Goal: Task Accomplishment & Management: Complete application form

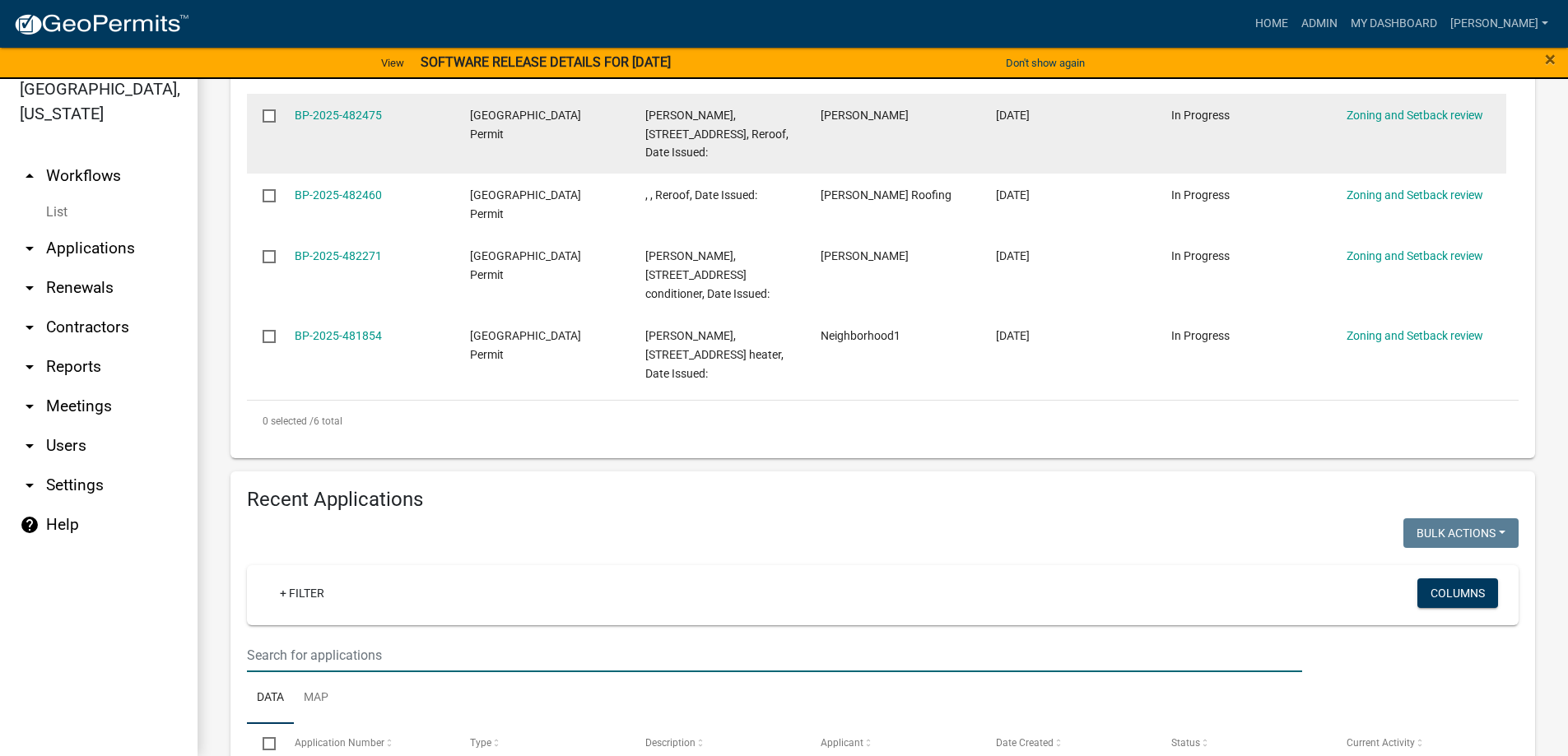
scroll to position [658, 0]
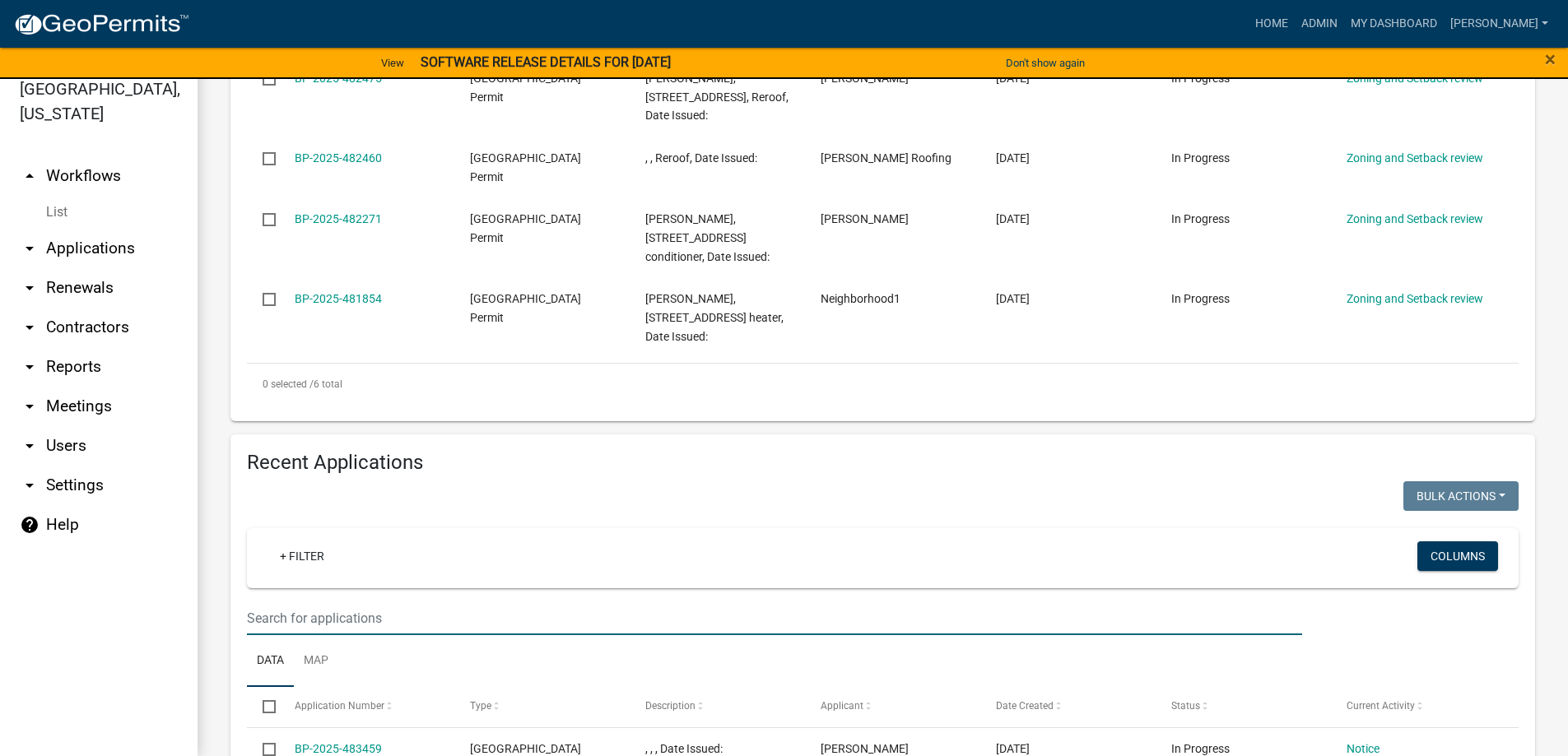
click at [290, 623] on input "text" at bounding box center [774, 618] width 1055 height 34
click at [327, 617] on input "text" at bounding box center [774, 618] width 1055 height 34
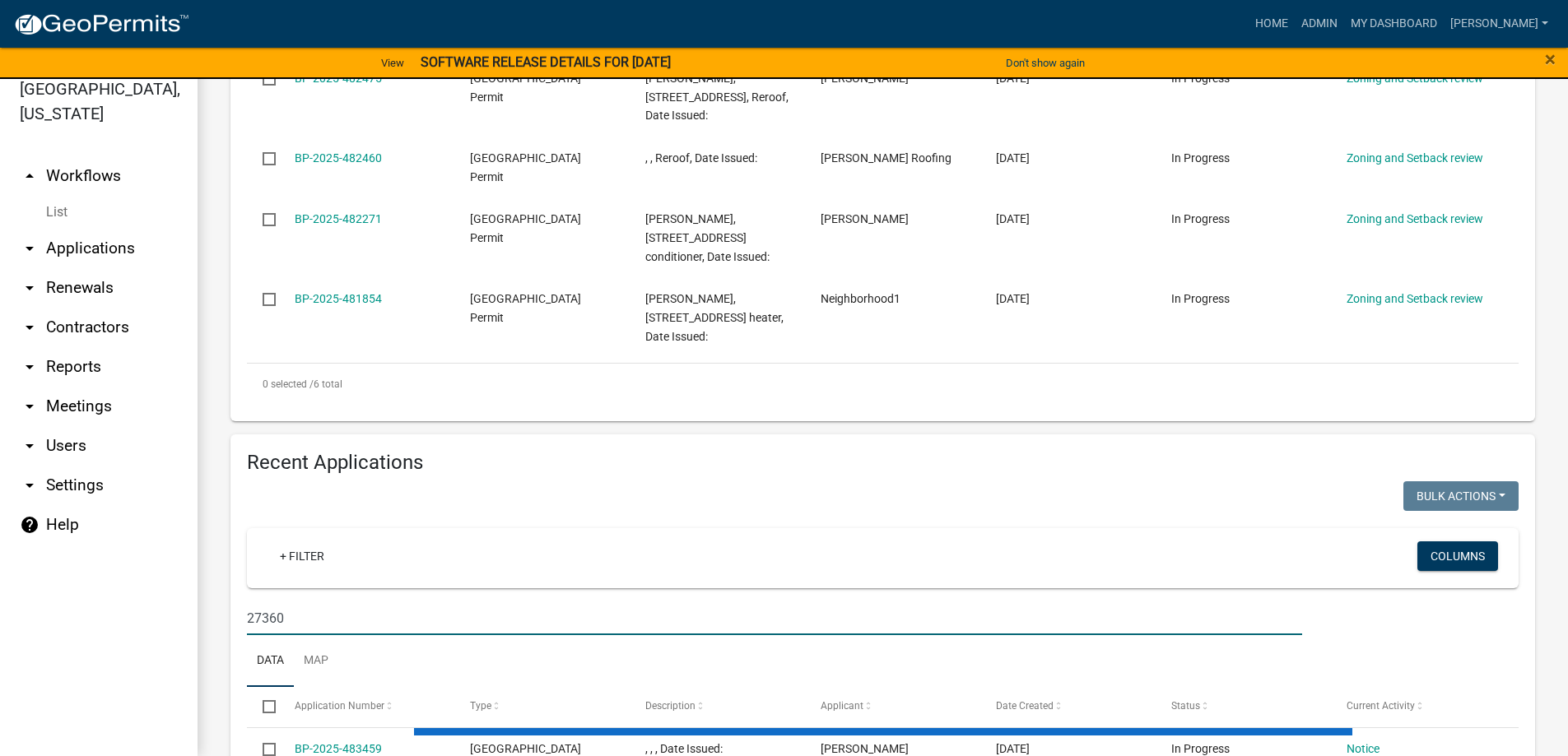
type input "27360"
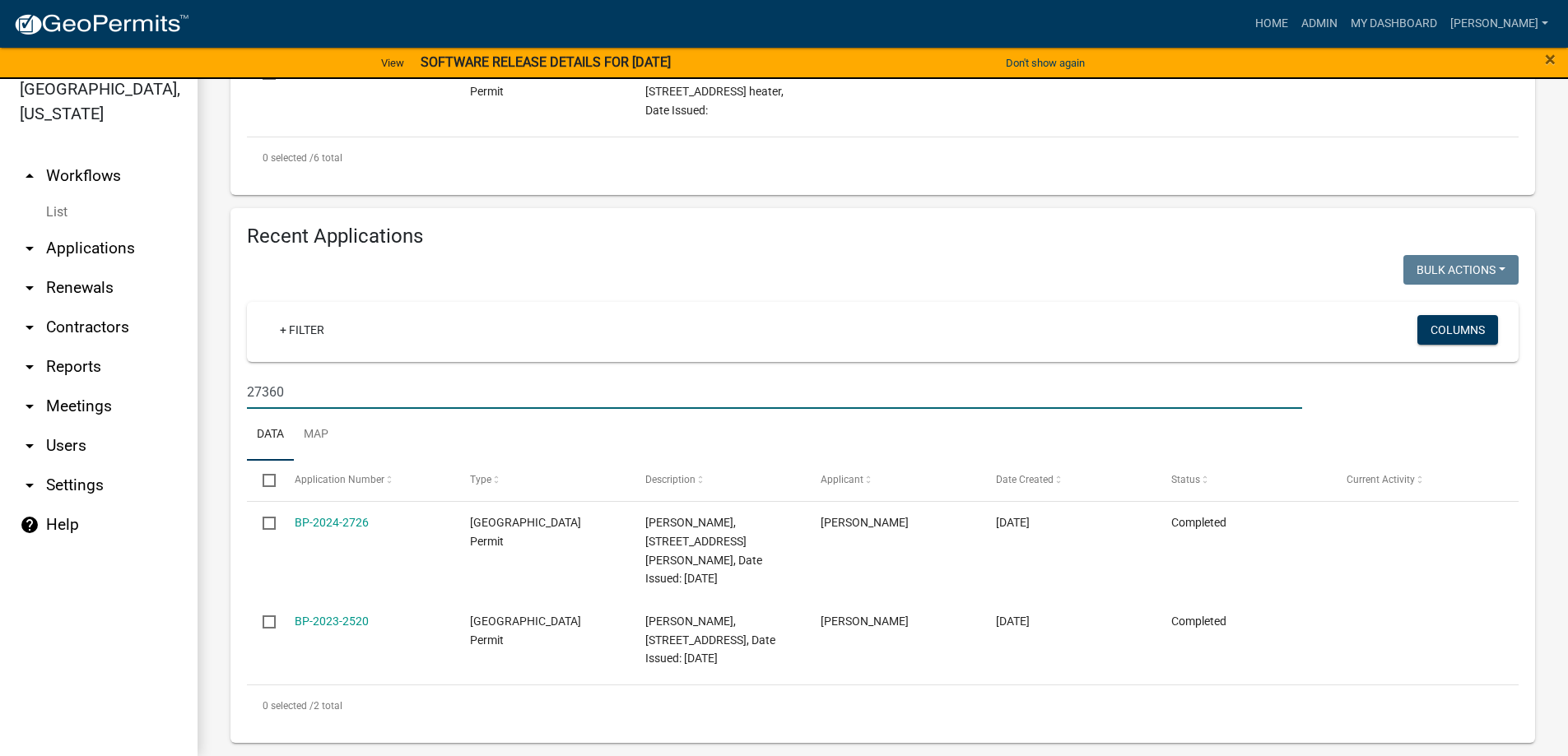
scroll to position [904, 0]
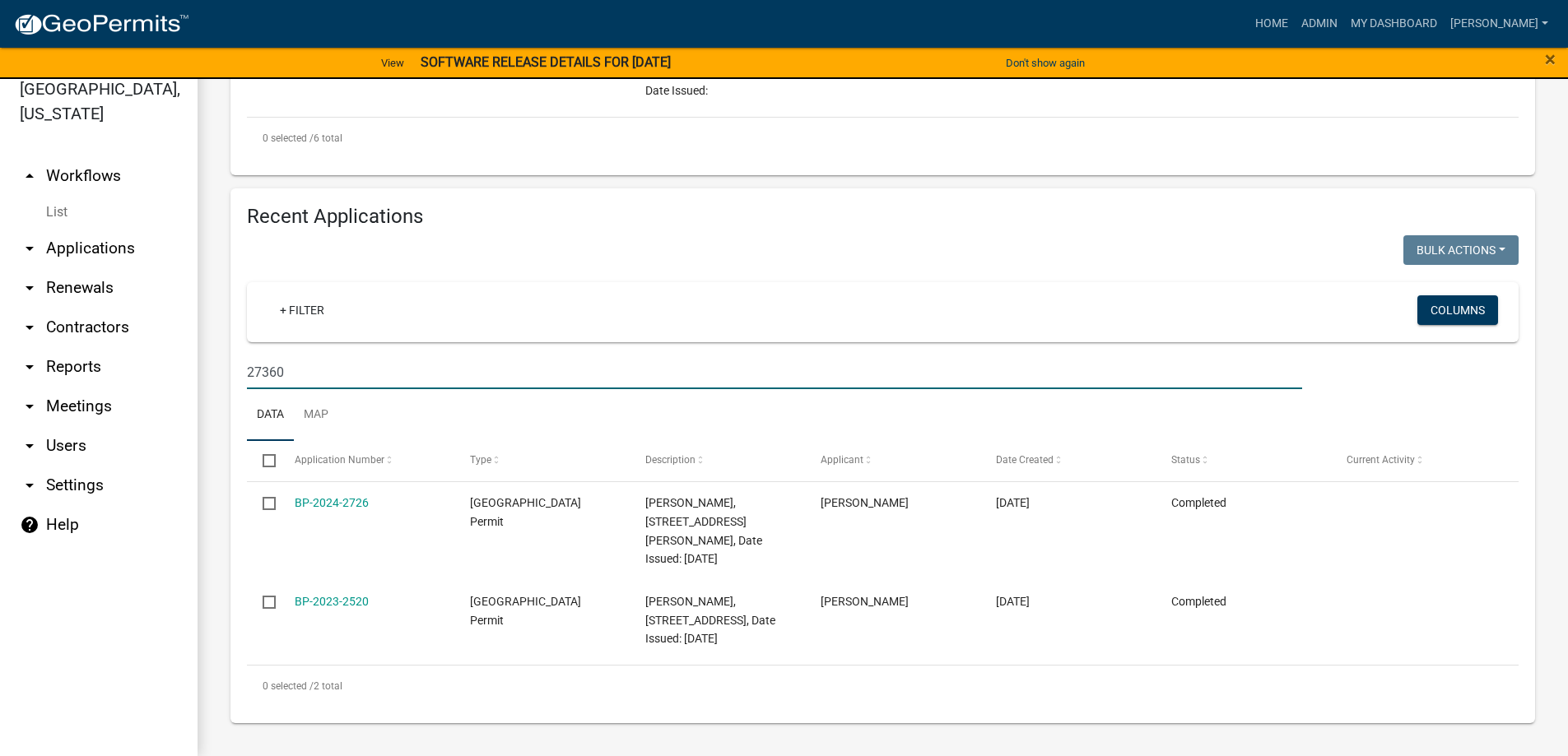
drag, startPoint x: 277, startPoint y: 365, endPoint x: 225, endPoint y: 361, distance: 52.2
click at [225, 361] on div "Recent Applications Bulk Actions Void Expire Lock Withdraw + Filter Columns 273…" at bounding box center [883, 457] width 1329 height 536
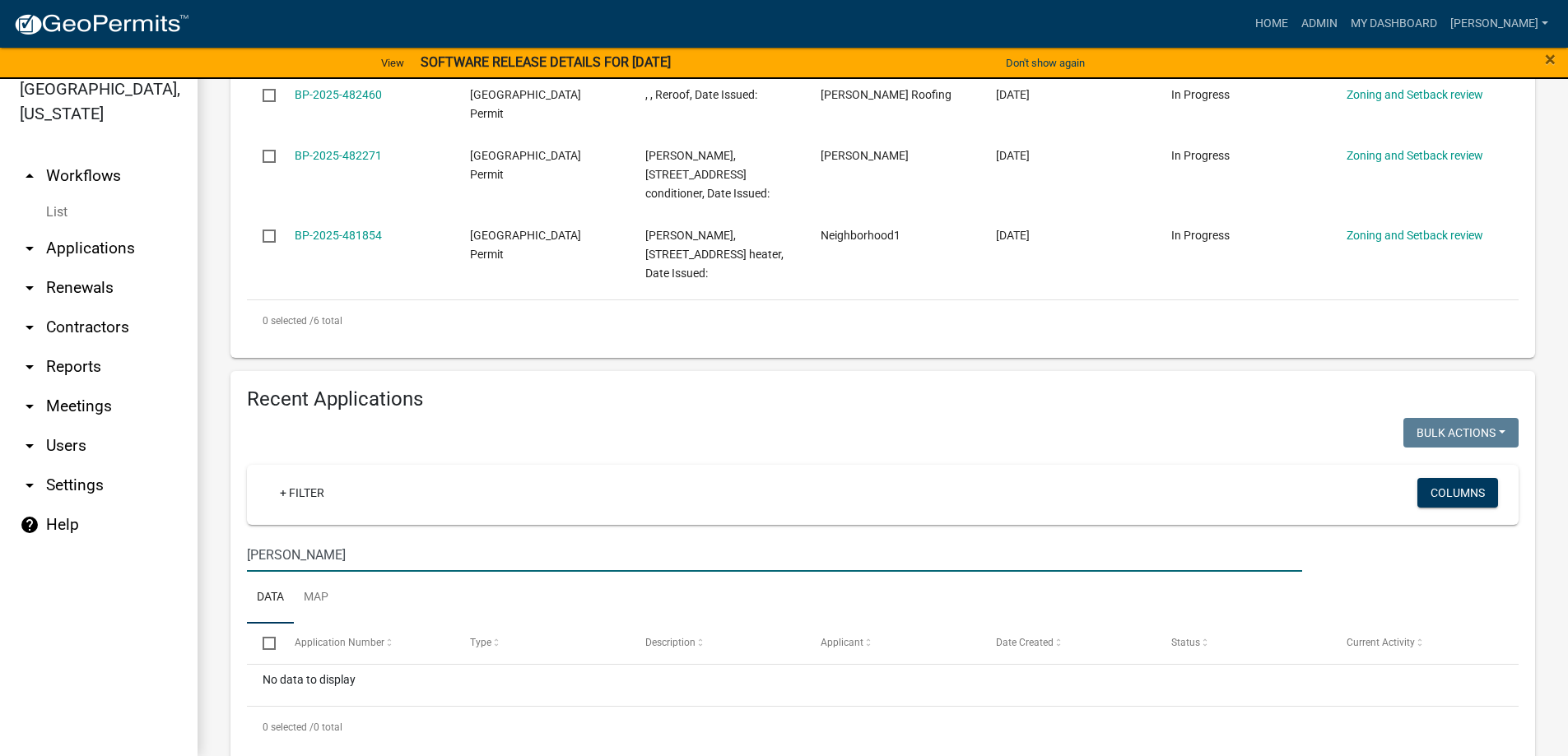
scroll to position [762, 0]
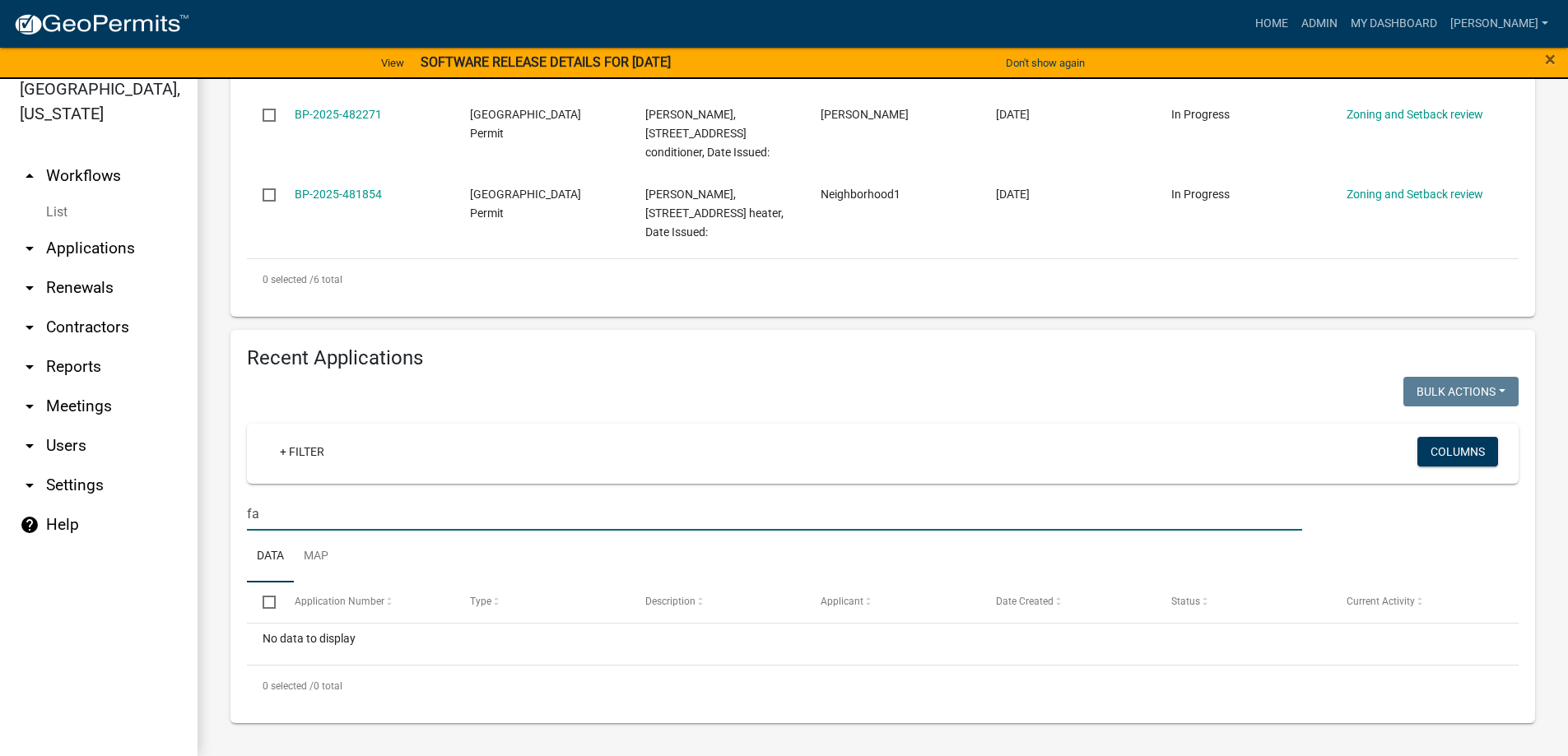
type input "f"
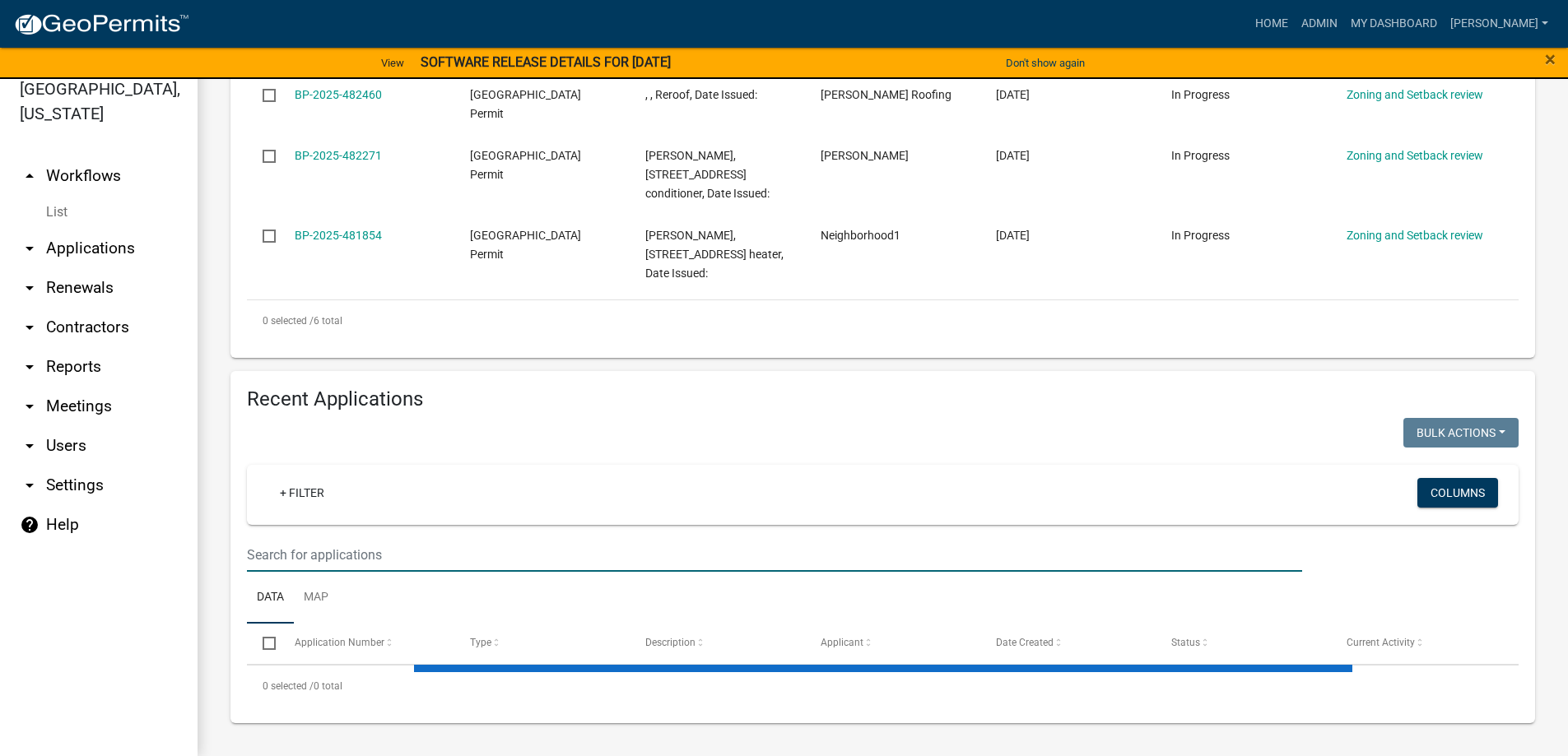
scroll to position [904, 0]
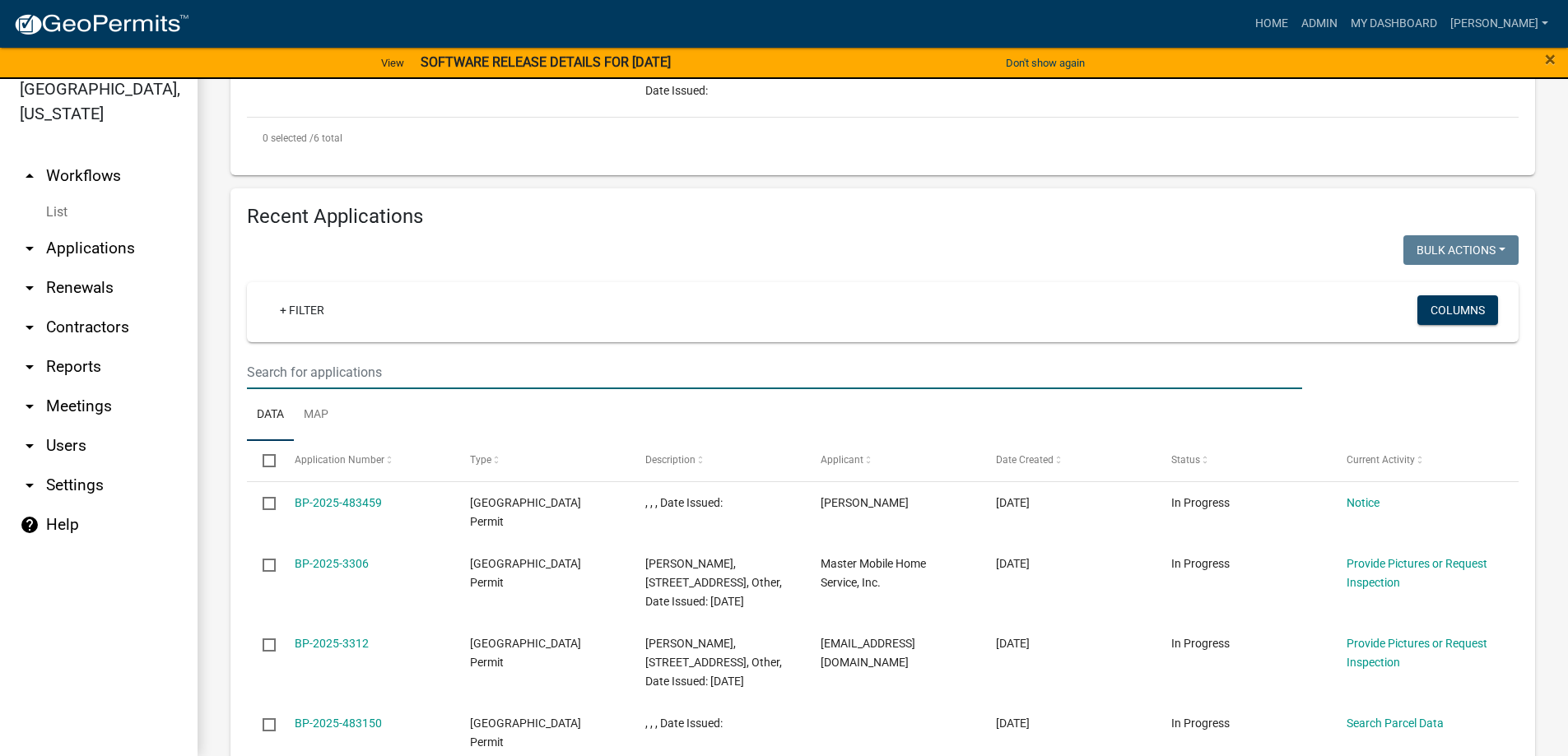
click at [294, 378] on input "text" at bounding box center [774, 372] width 1055 height 34
type input "3130"
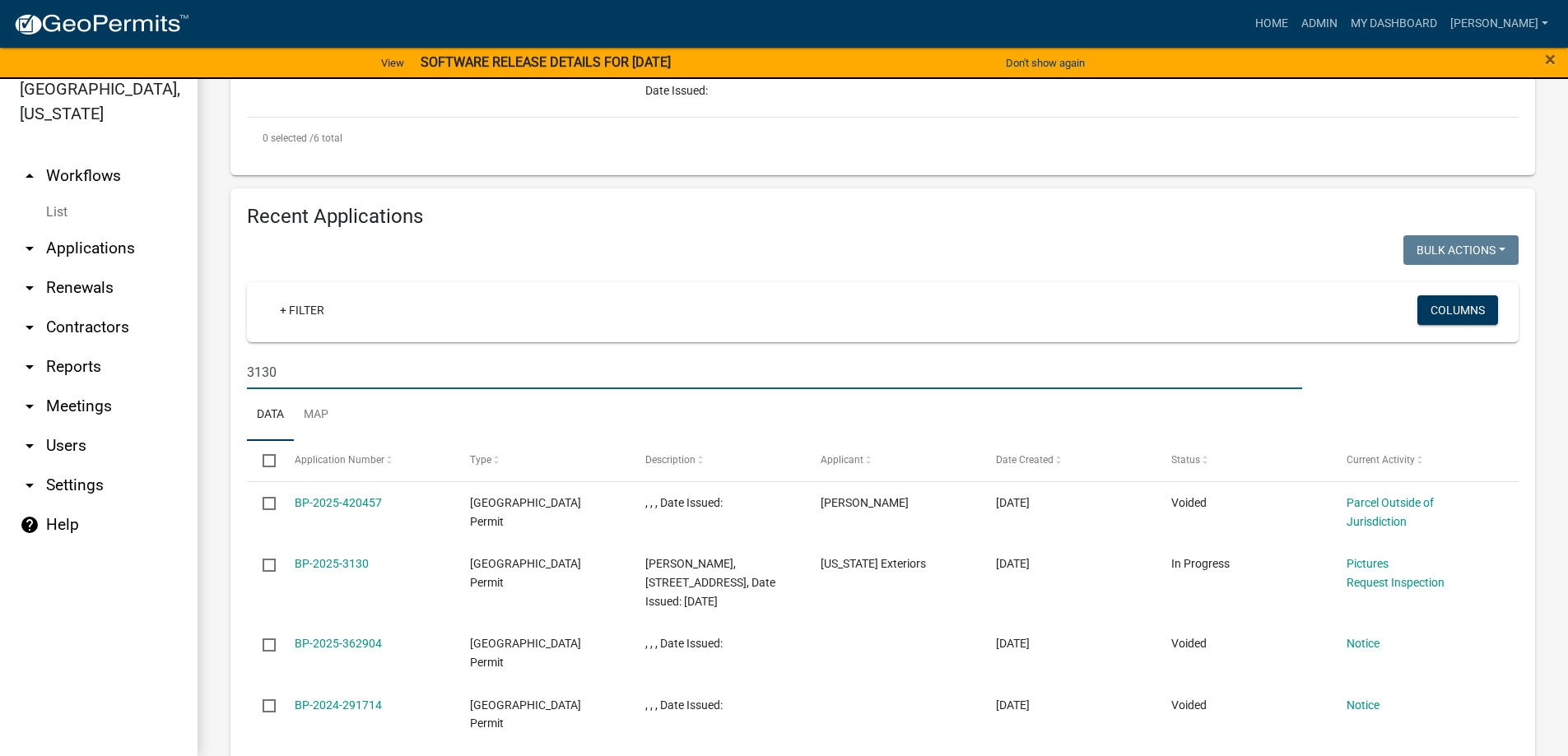
drag, startPoint x: 303, startPoint y: 376, endPoint x: 209, endPoint y: 352, distance: 97.0
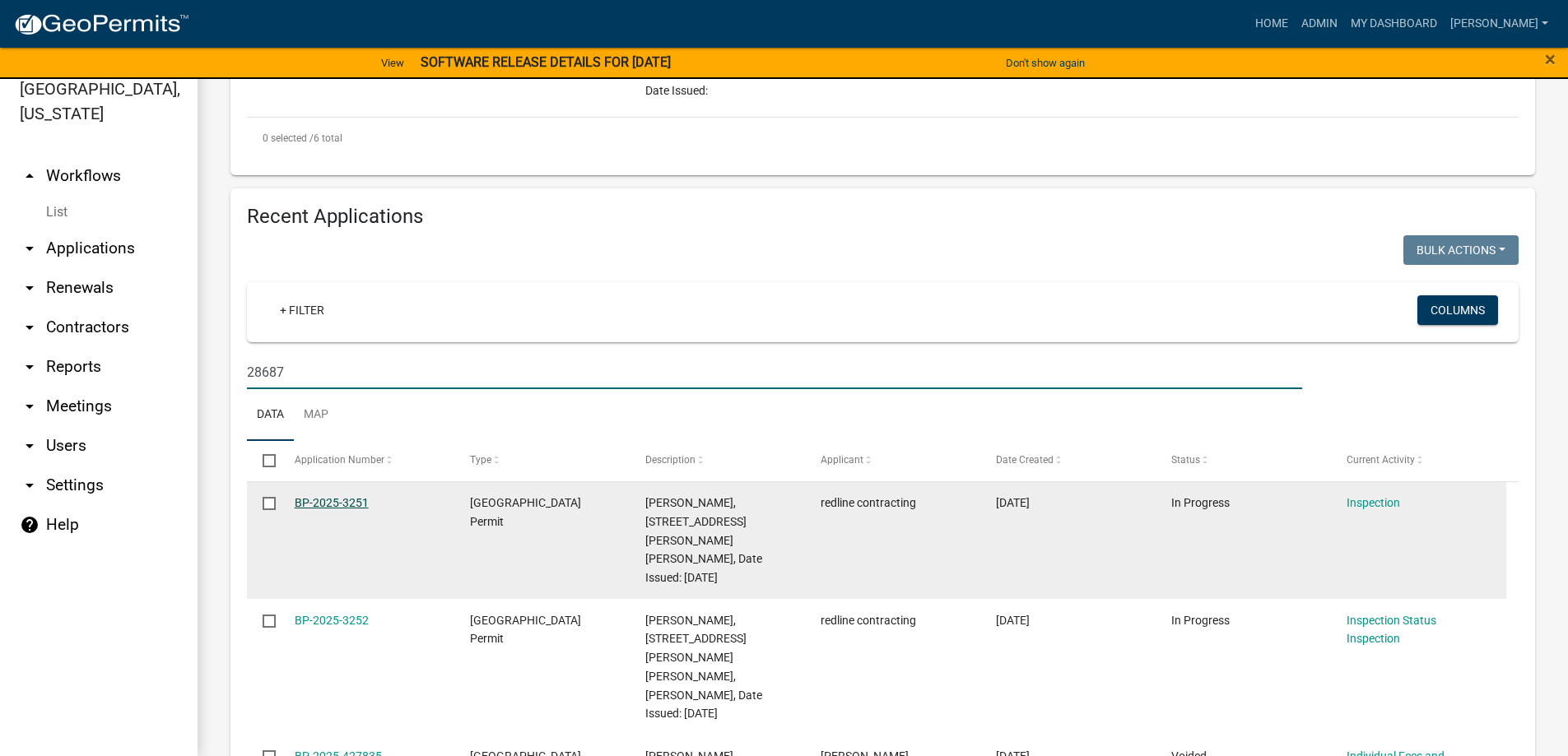
type input "28687"
click at [335, 499] on link "BP-2025-3251" at bounding box center [332, 503] width 74 height 13
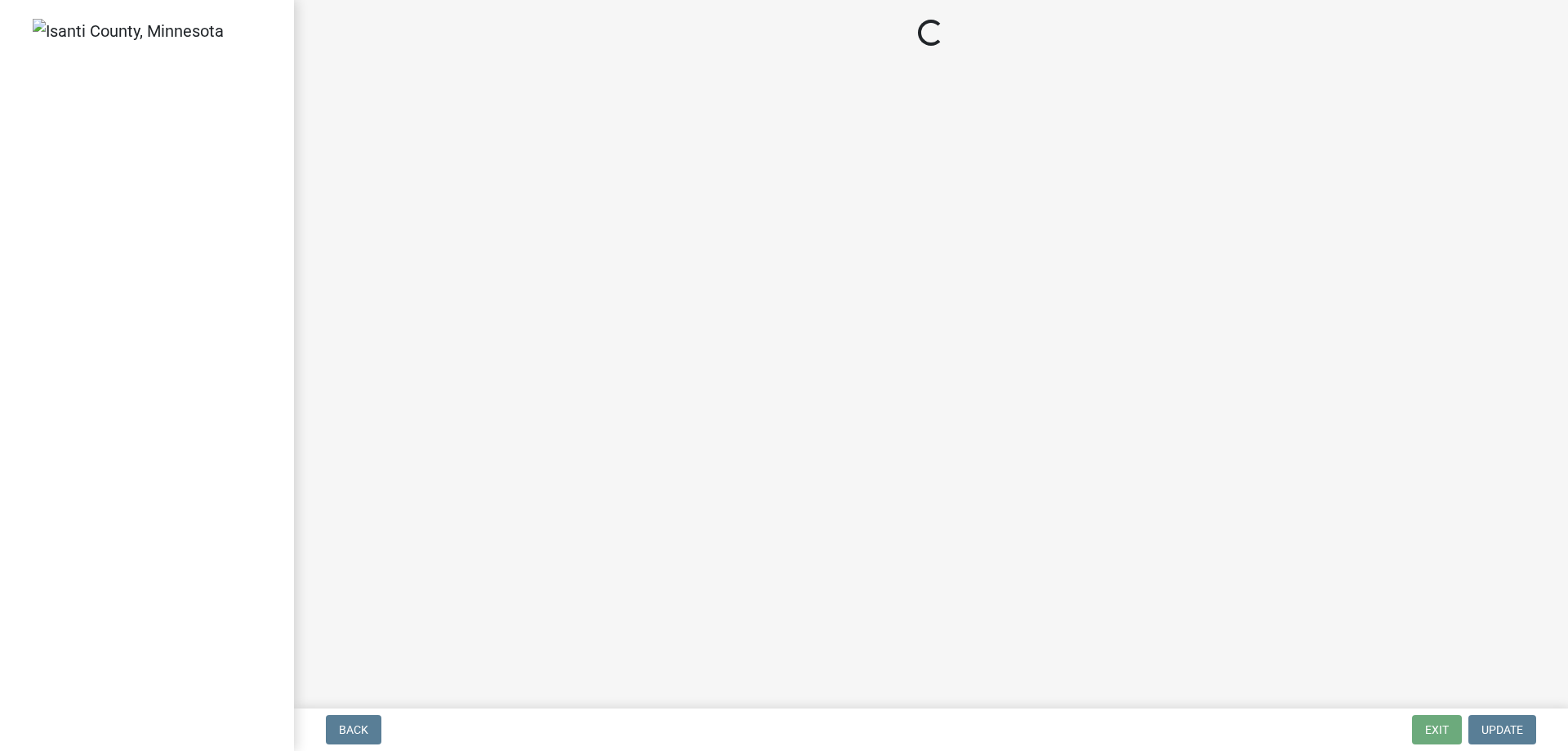
click at [333, 496] on main "Loading..." at bounding box center [932, 351] width 1274 height 702
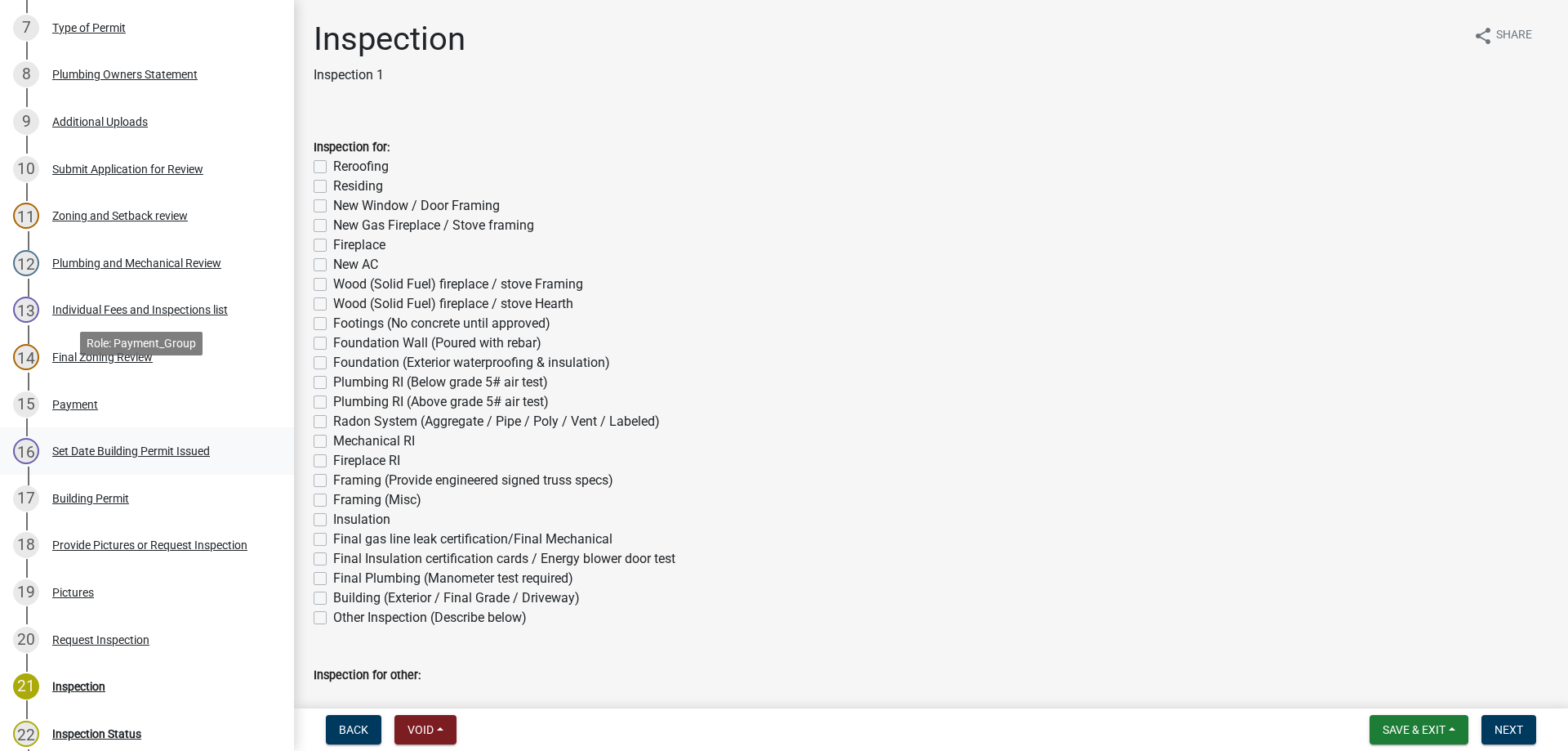
scroll to position [654, 0]
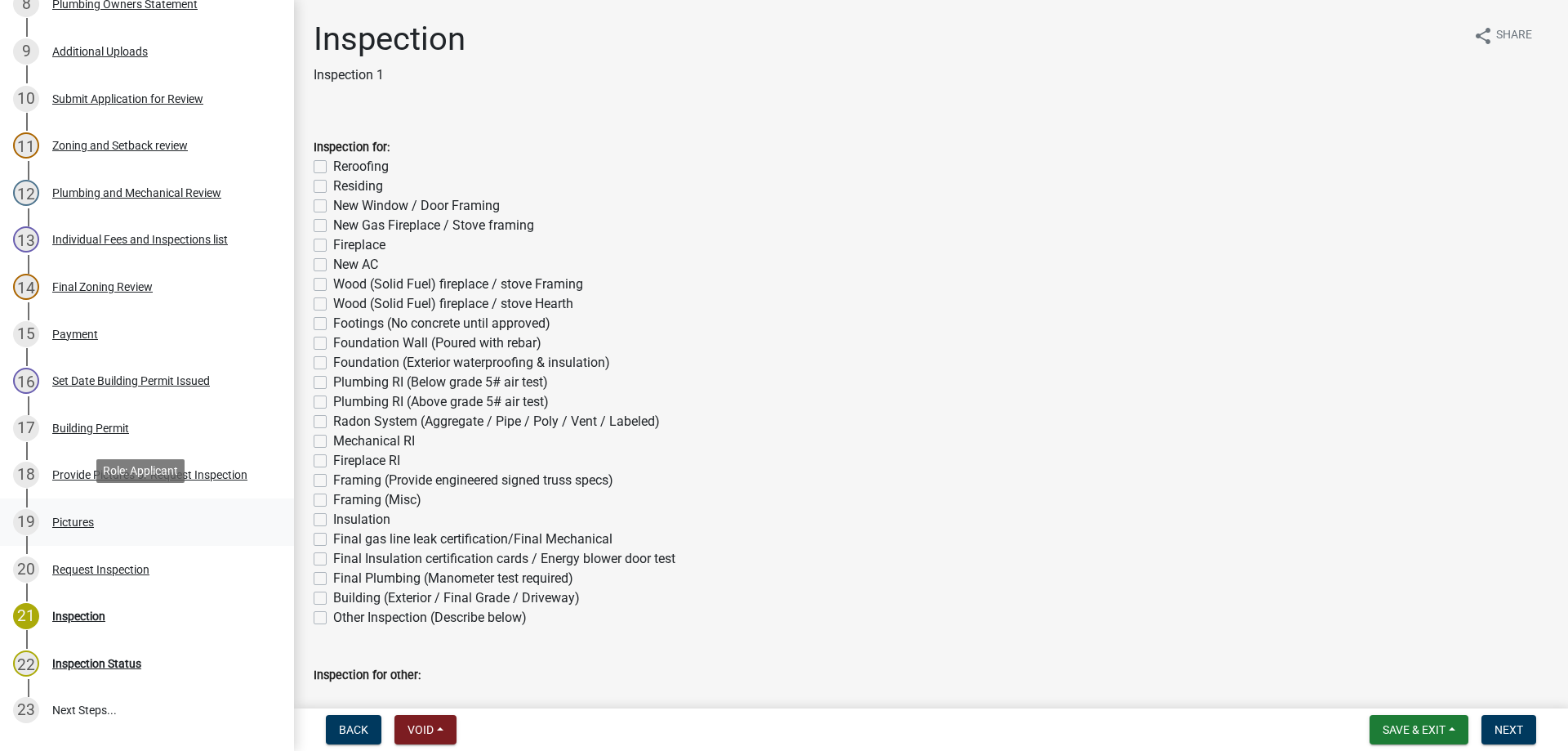
click at [69, 518] on div "Pictures" at bounding box center [73, 522] width 42 height 12
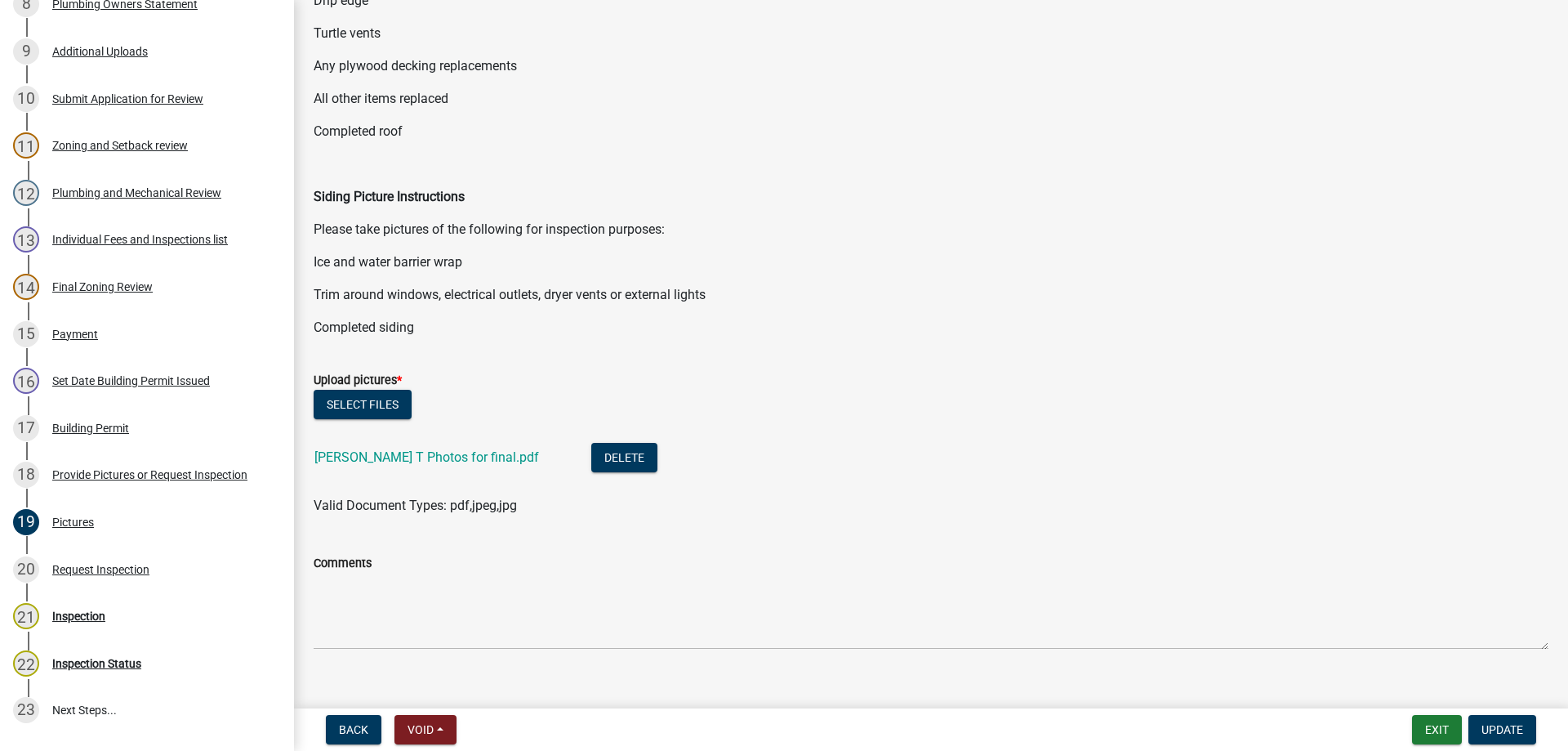
scroll to position [352, 0]
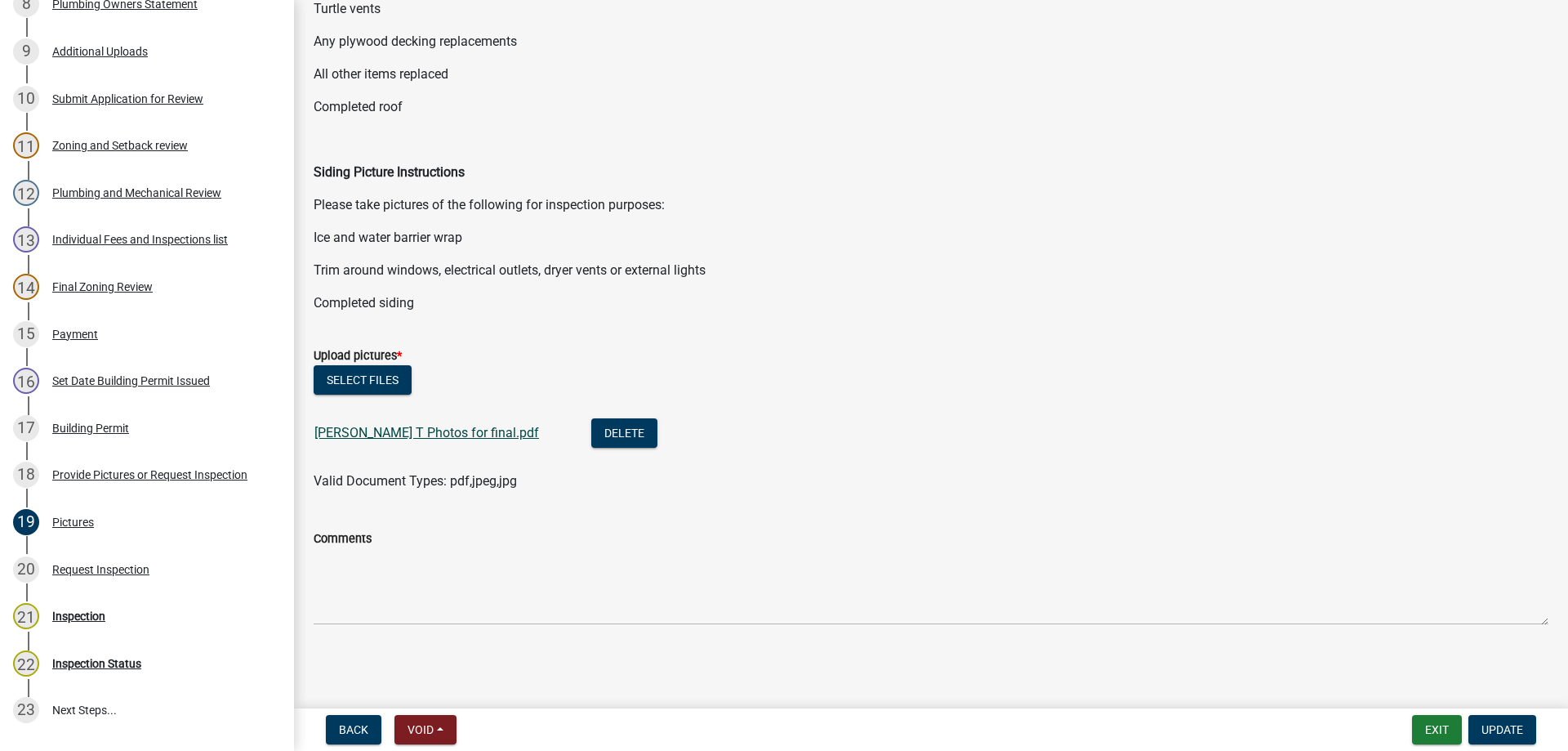
click at [352, 433] on link "[PERSON_NAME] T Photos for final.pdf" at bounding box center [427, 432] width 225 height 15
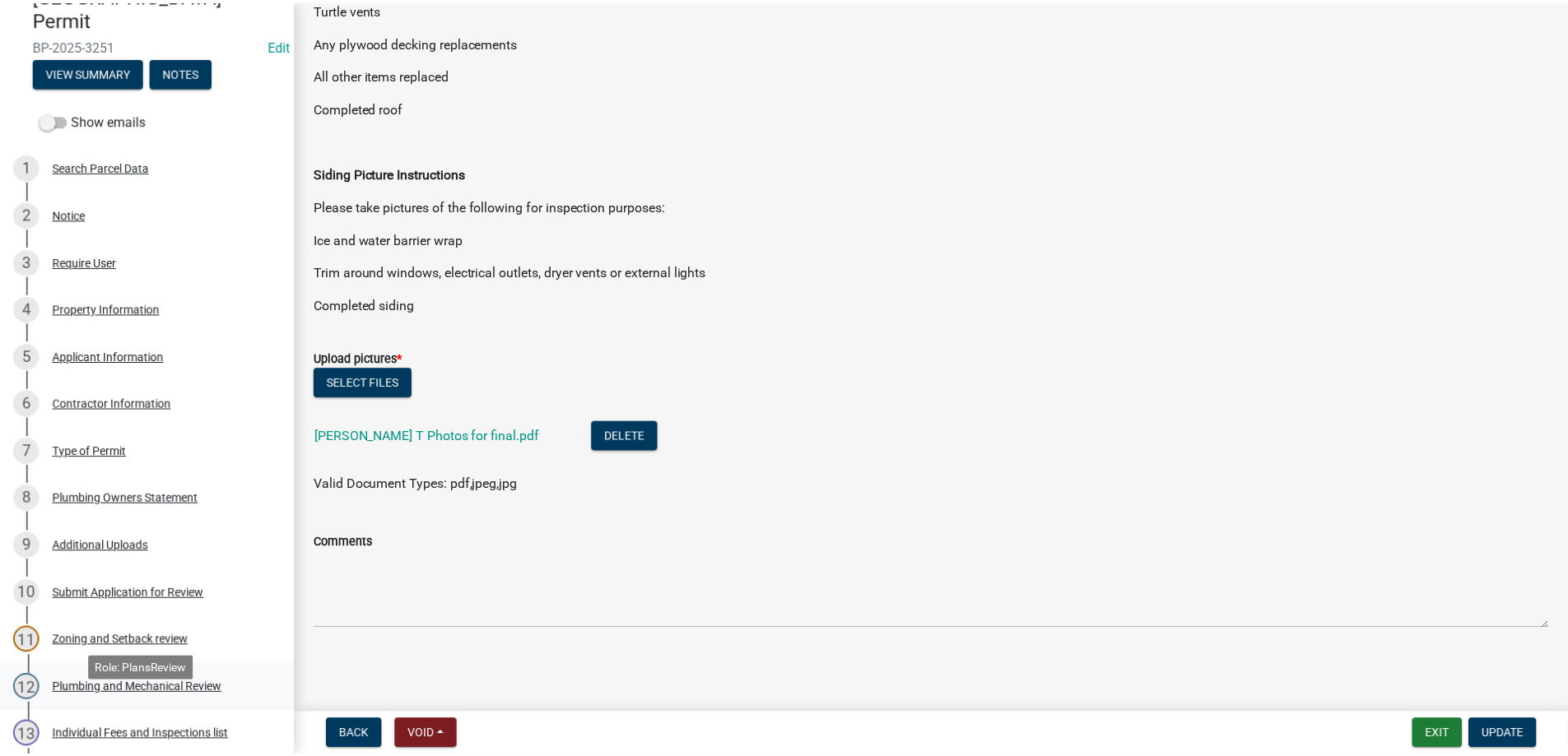
scroll to position [0, 0]
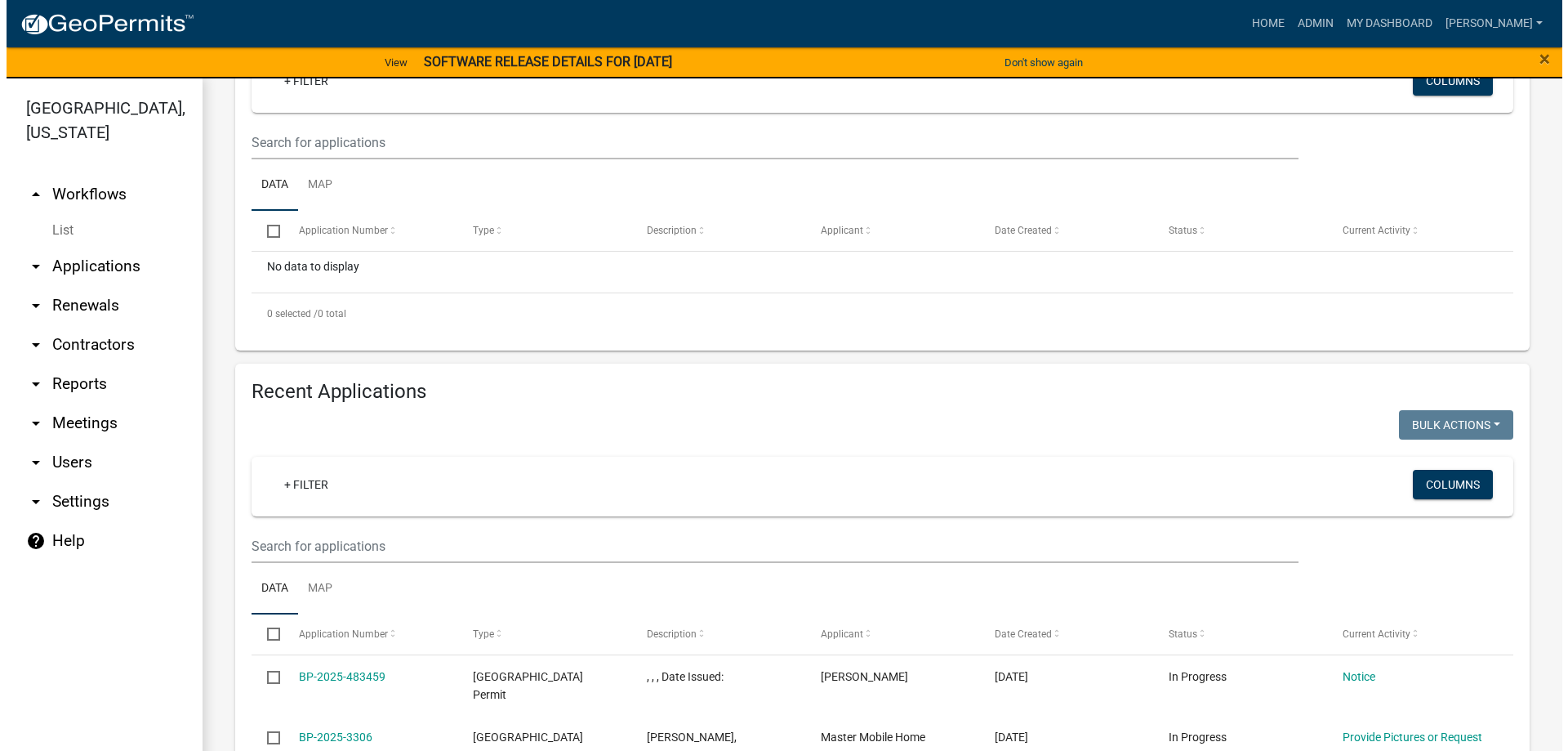
scroll to position [327, 0]
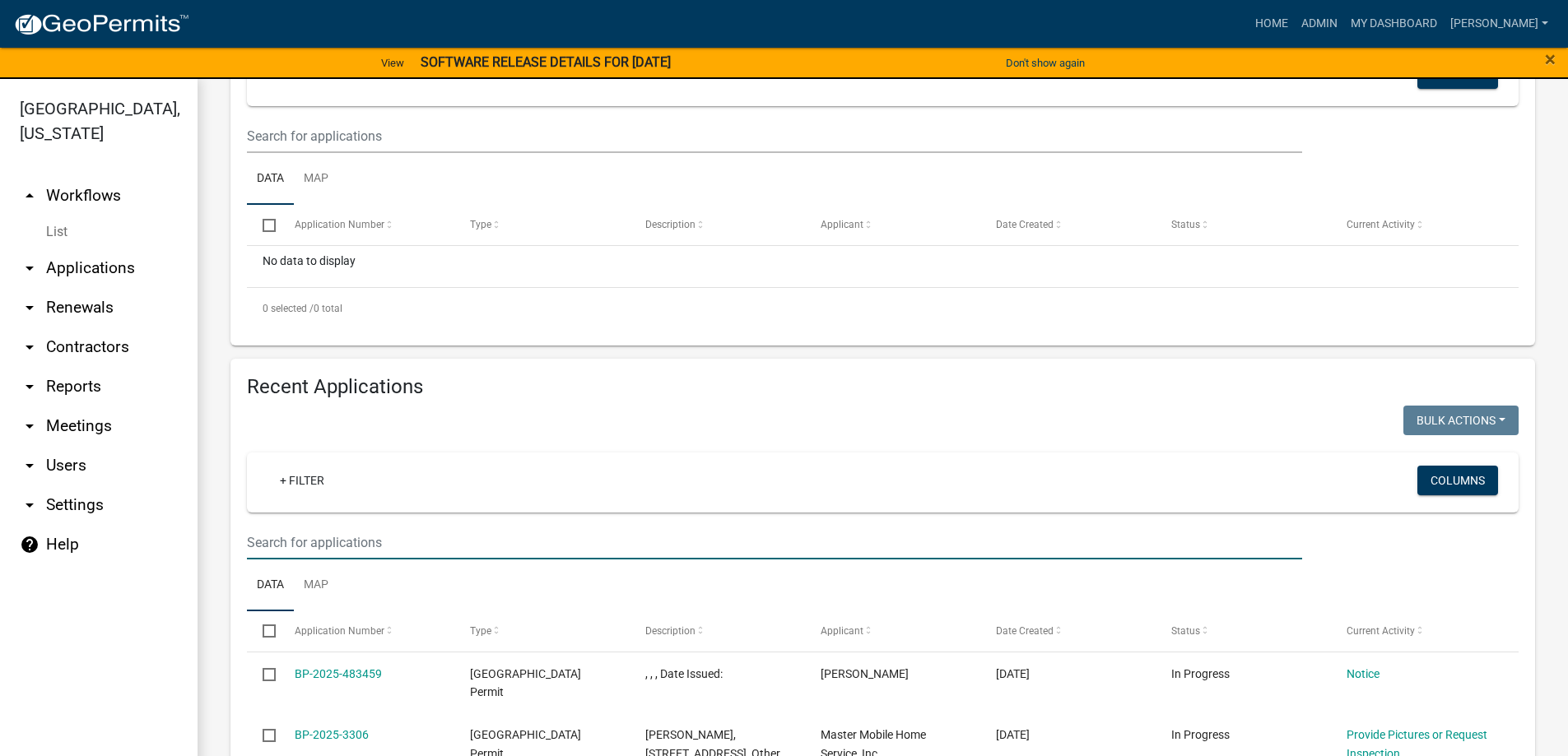
click at [334, 547] on input "text" at bounding box center [774, 543] width 1055 height 34
type input "4249"
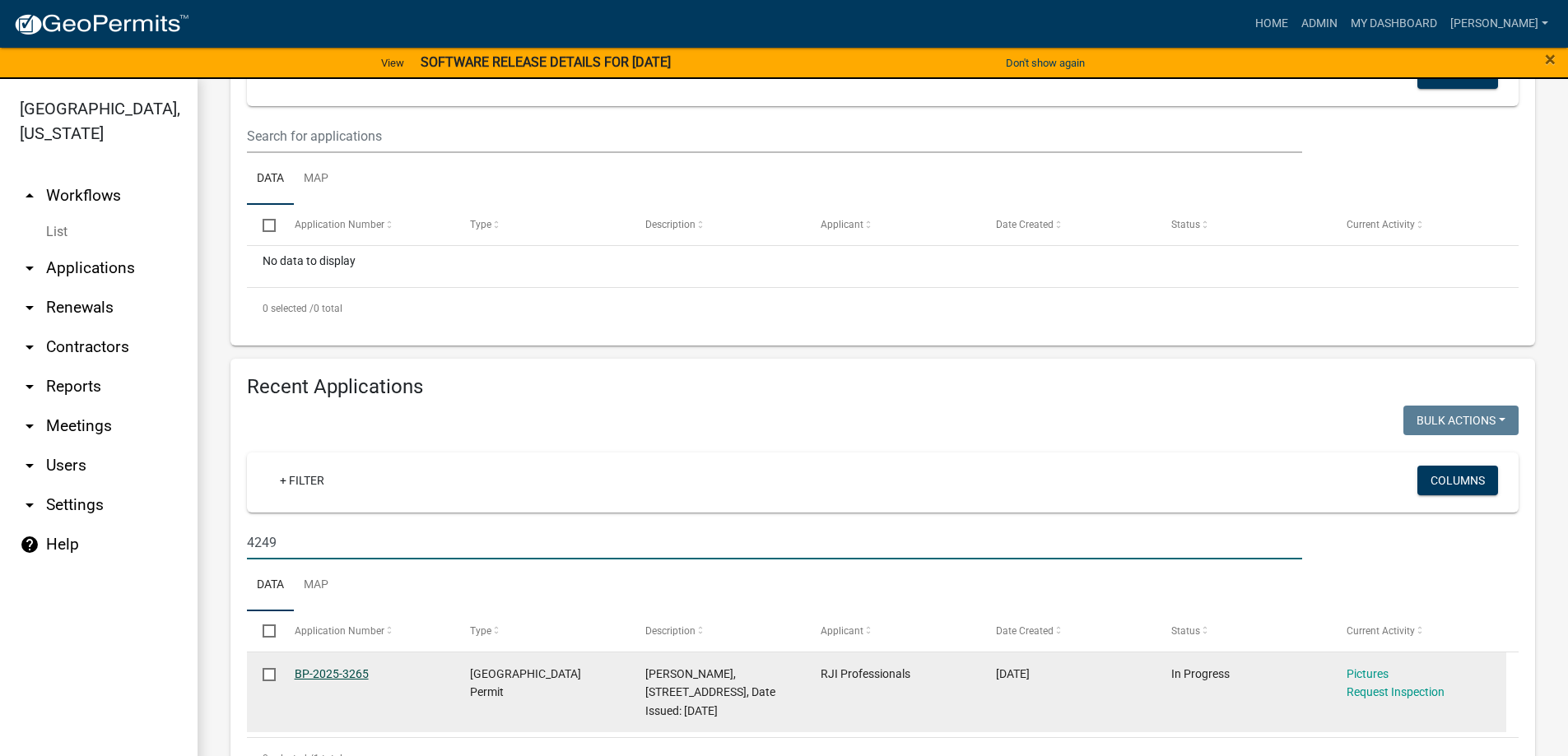
click at [330, 679] on link "BP-2025-3265" at bounding box center [332, 673] width 74 height 13
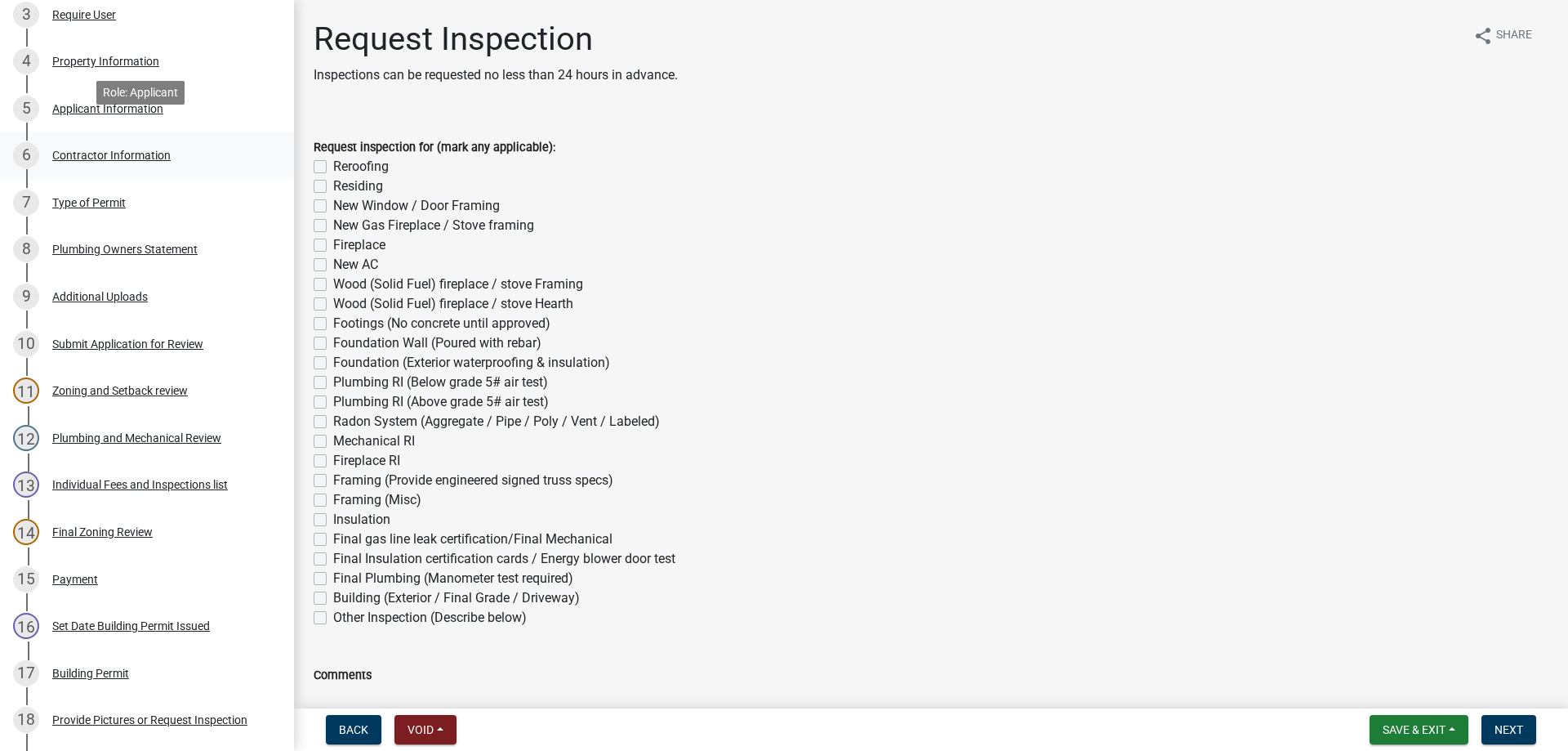
scroll to position [572, 0]
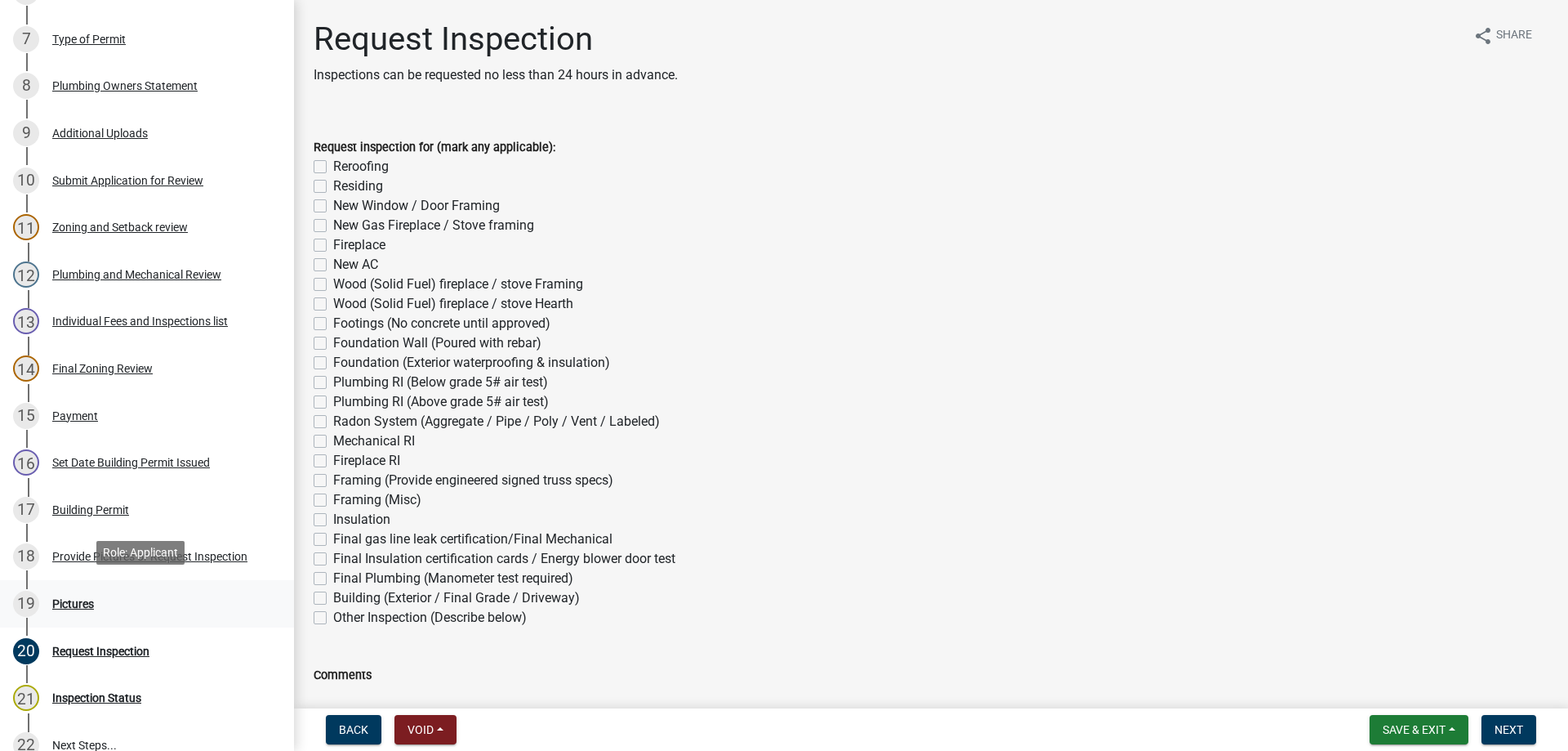
click at [59, 599] on div "Pictures" at bounding box center [73, 604] width 42 height 12
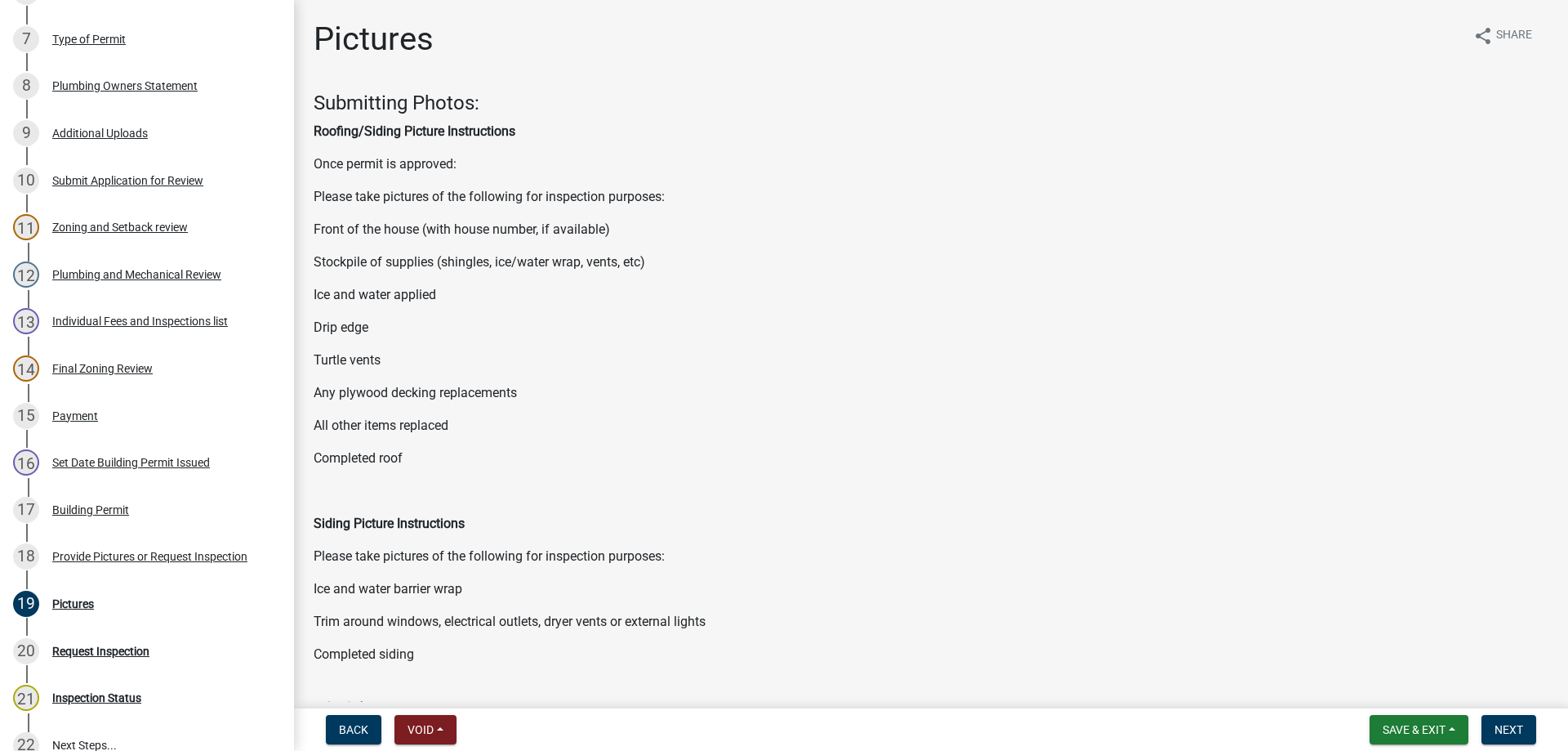
scroll to position [292, 0]
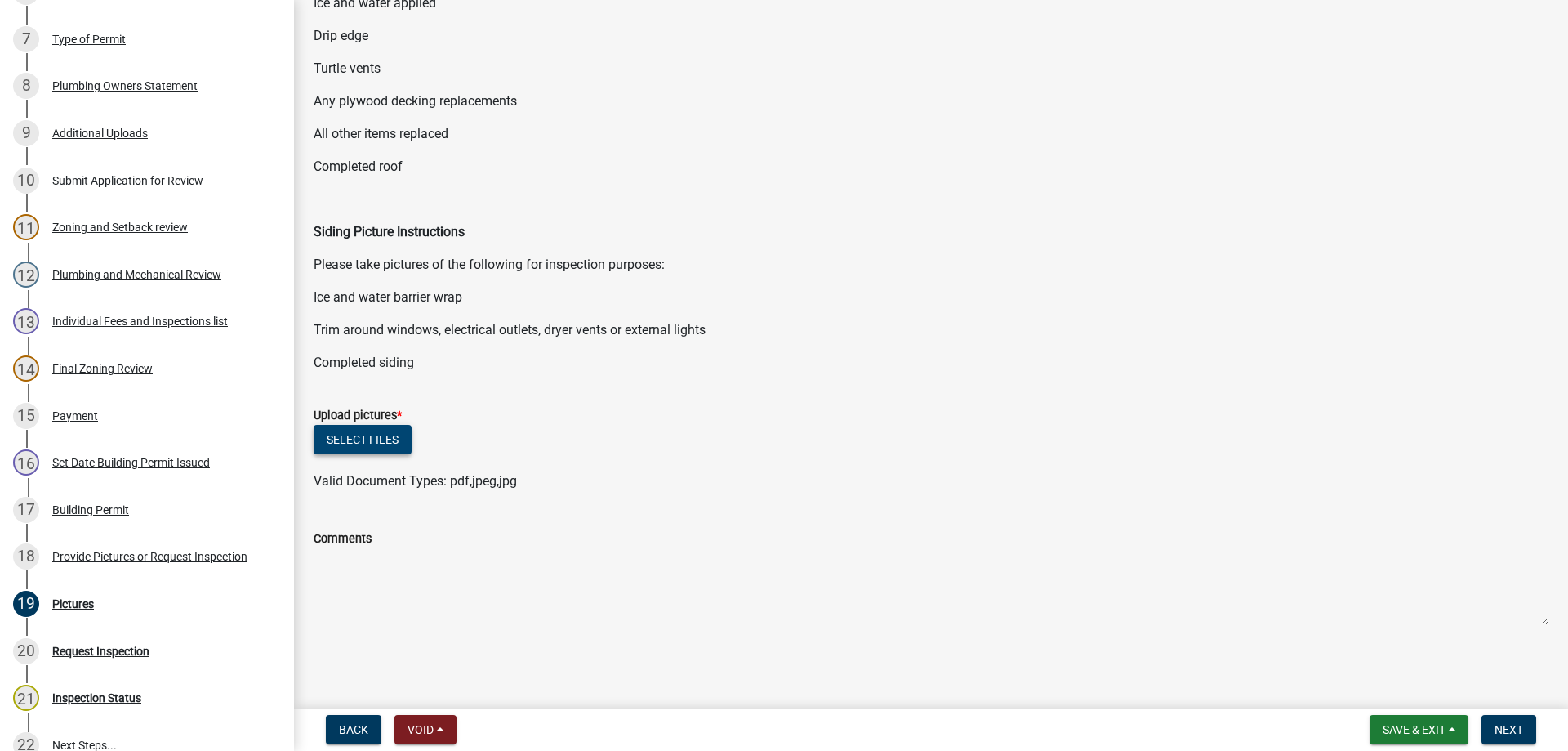
click at [352, 439] on button "Select files" at bounding box center [362, 439] width 98 height 29
click at [386, 435] on button "Select files" at bounding box center [362, 439] width 98 height 29
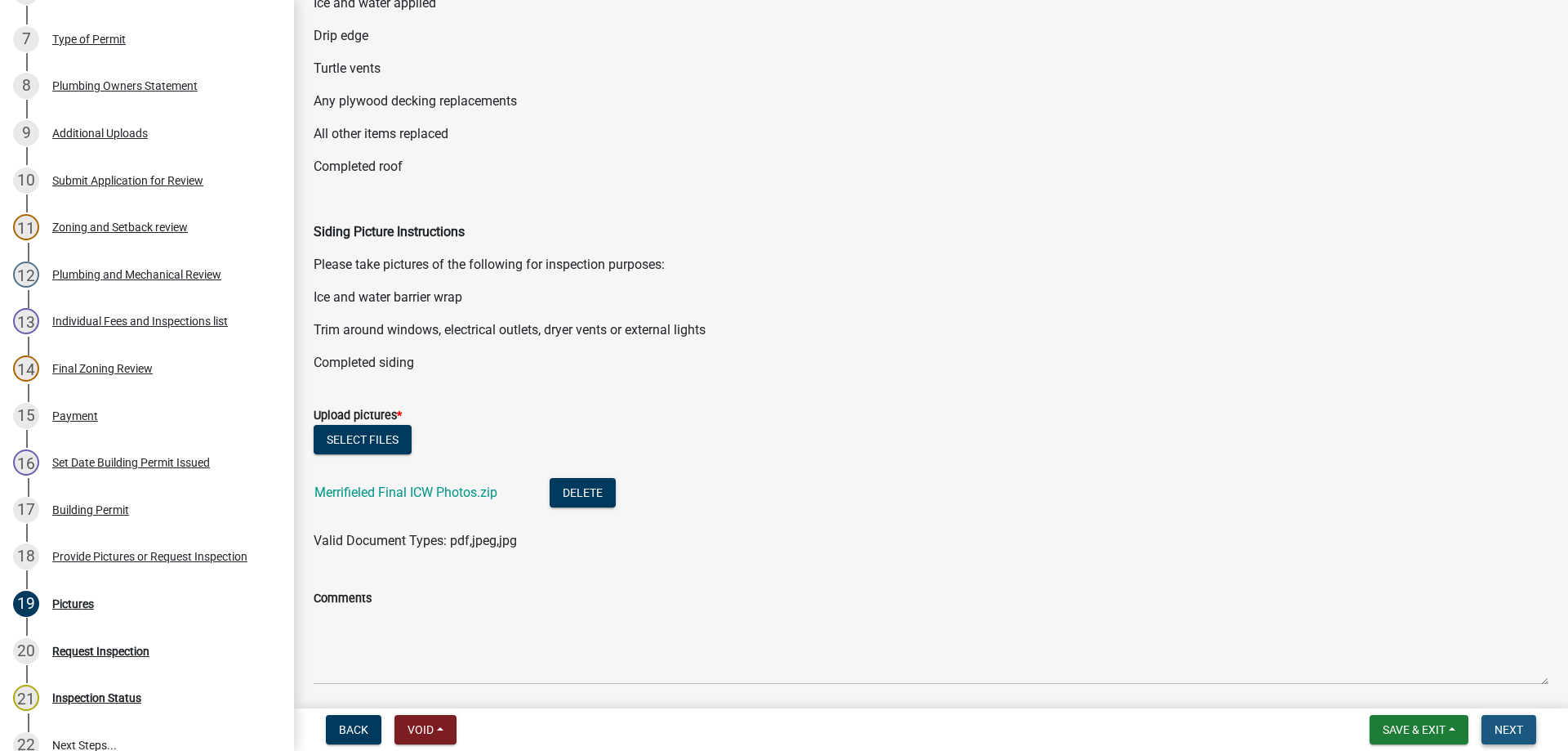
click at [1501, 726] on span "Next" at bounding box center [1509, 730] width 29 height 13
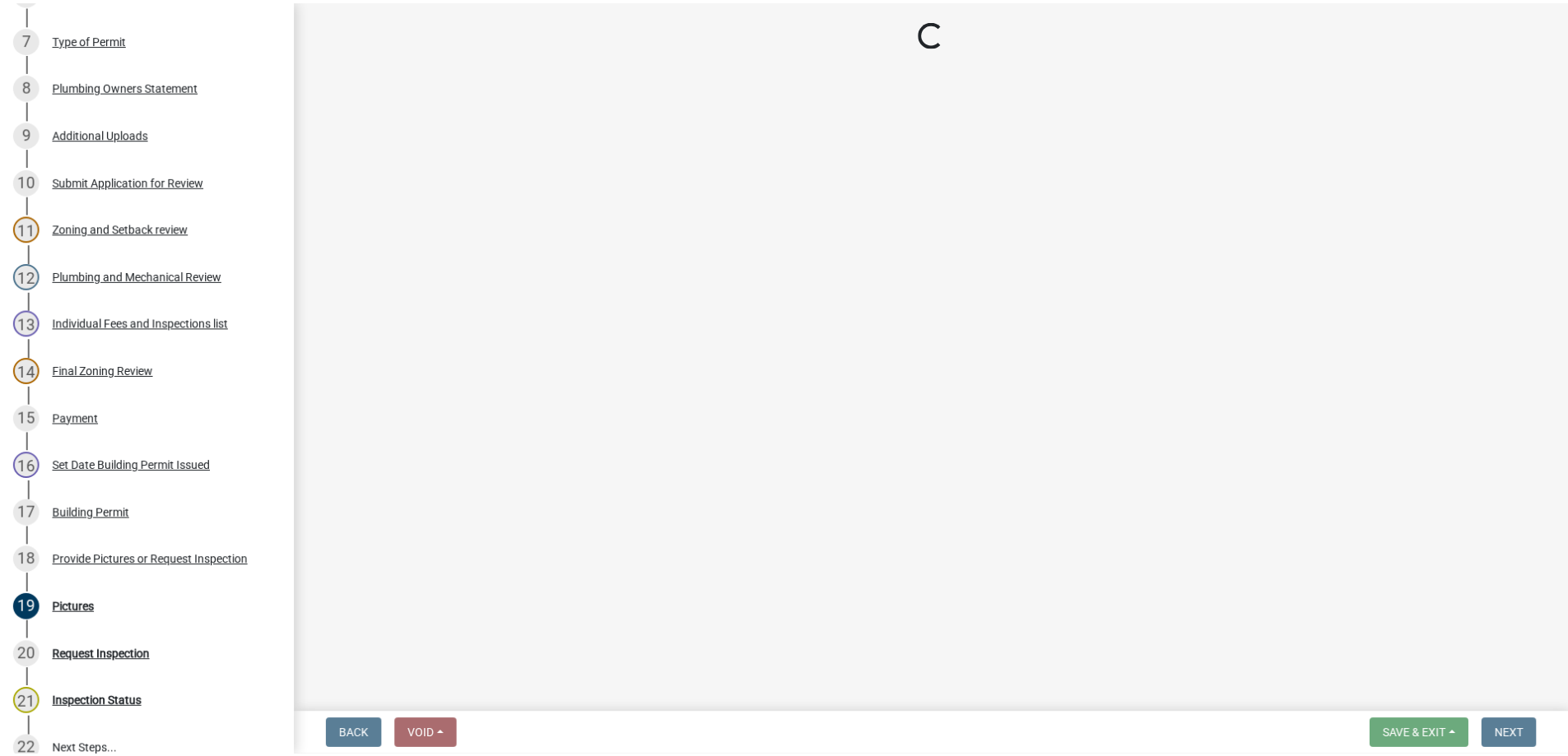
scroll to position [529, 0]
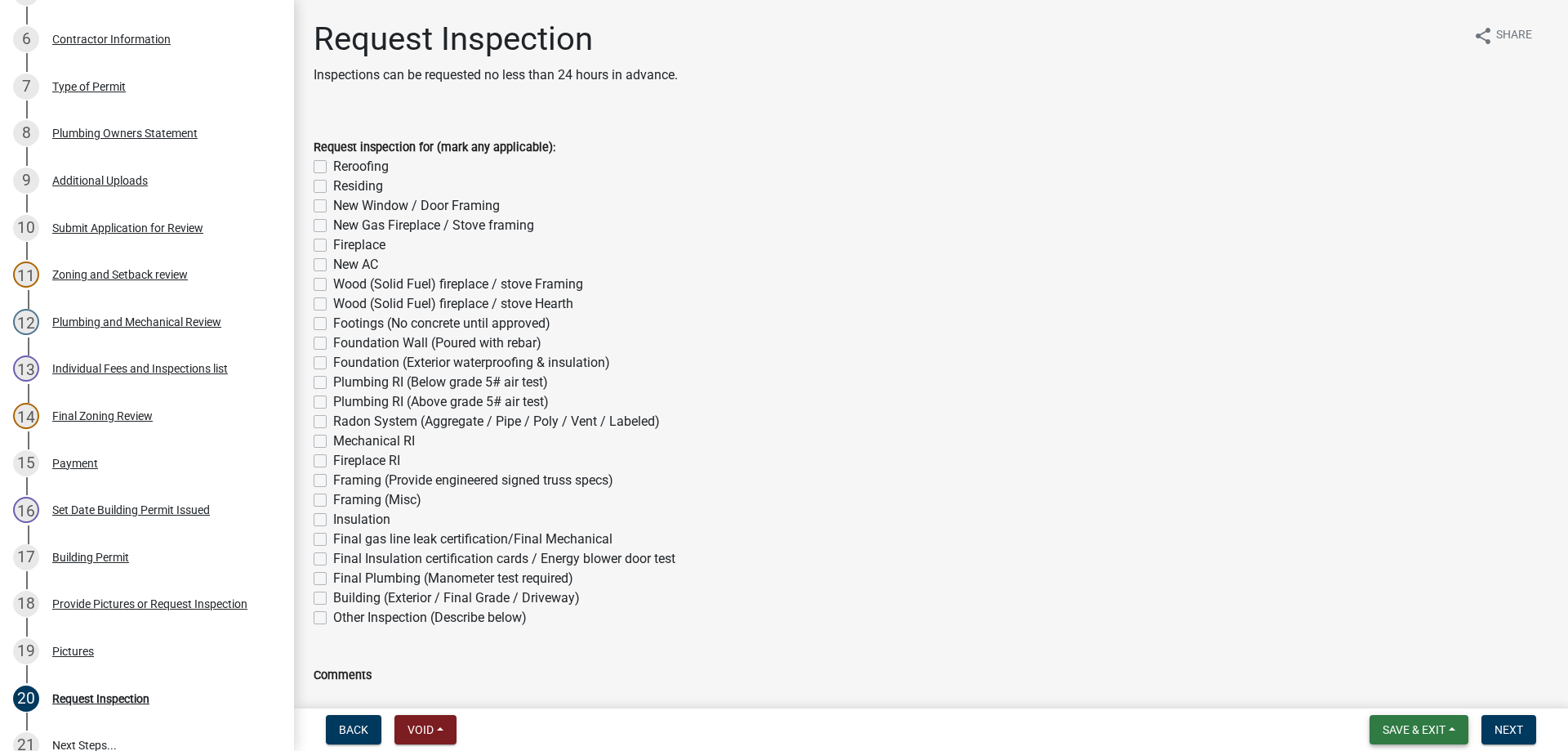
click at [1423, 732] on span "Save & Exit" at bounding box center [1415, 730] width 62 height 13
click at [1398, 691] on button "Save & Exit" at bounding box center [1403, 688] width 130 height 39
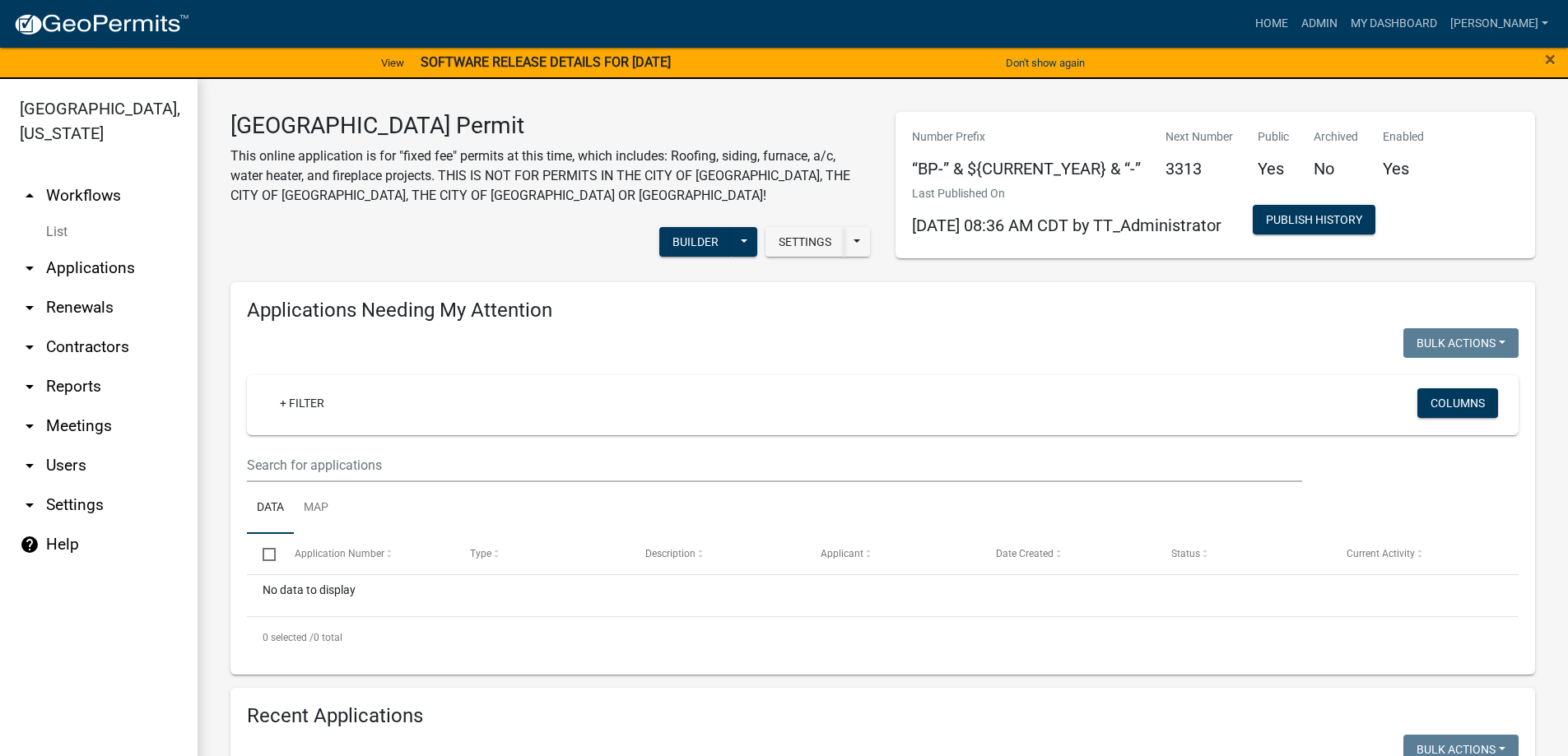
scroll to position [329, 0]
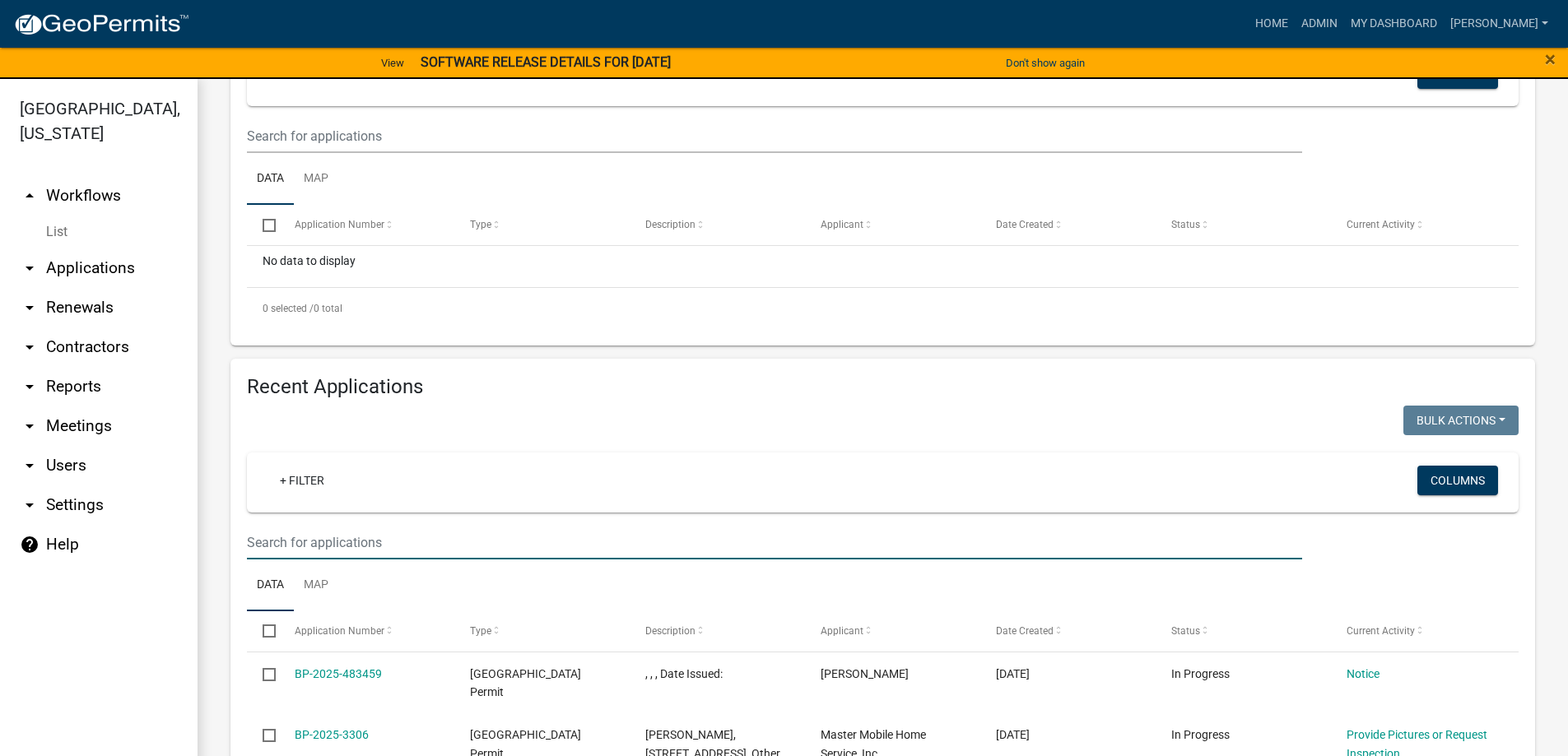
click at [270, 539] on input "text" at bounding box center [774, 543] width 1055 height 34
type input "1532"
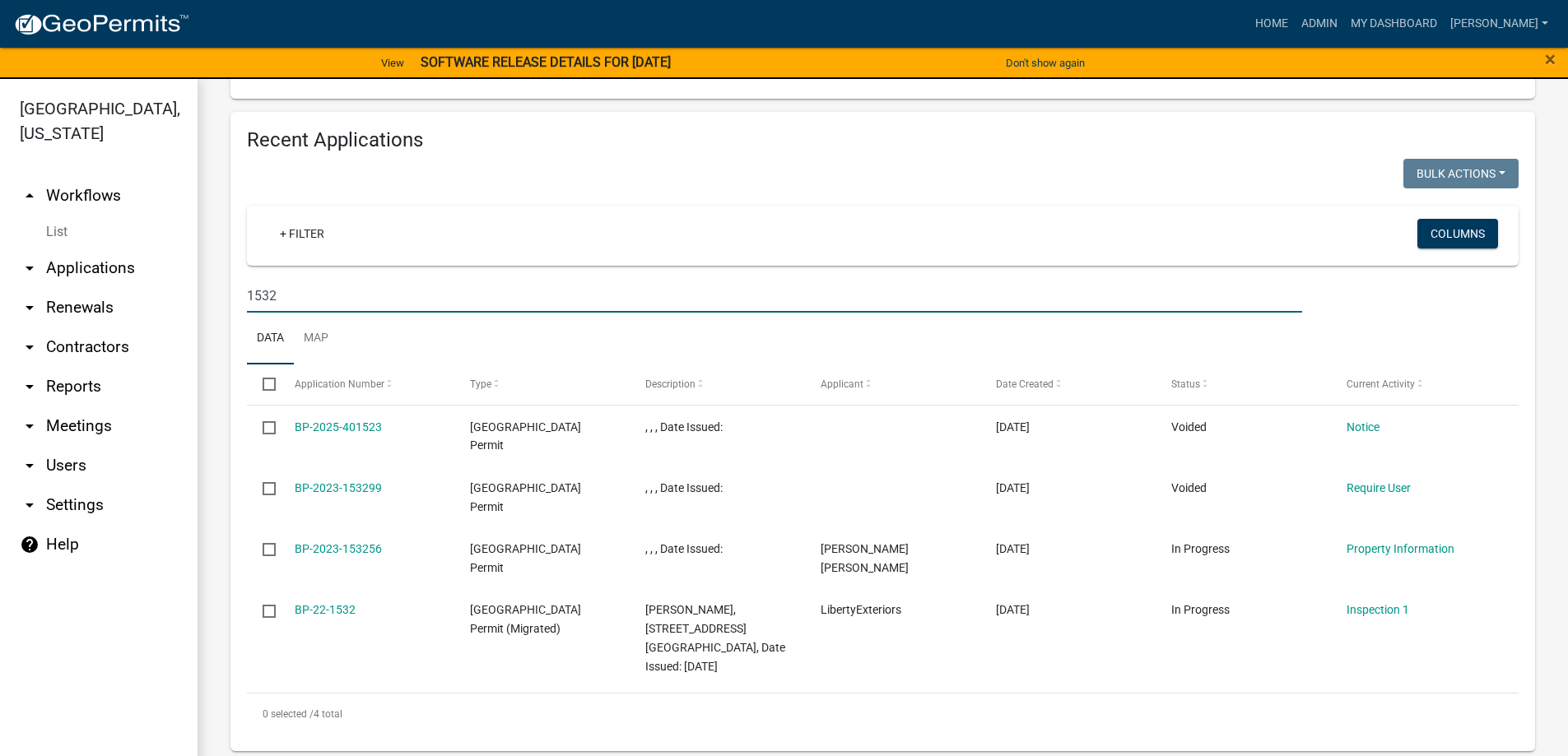
scroll to position [584, 0]
